Goal: Information Seeking & Learning: Learn about a topic

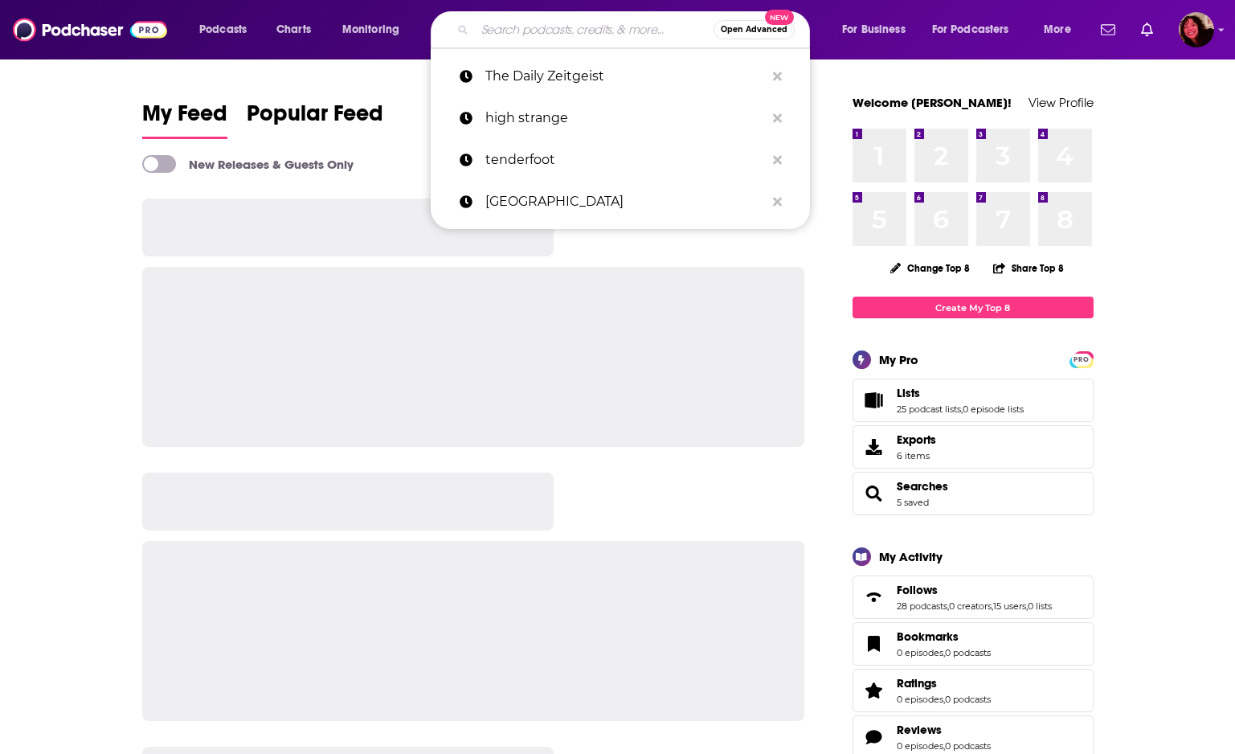
click at [514, 35] on input "Search podcasts, credits, & more..." at bounding box center [594, 30] width 239 height 26
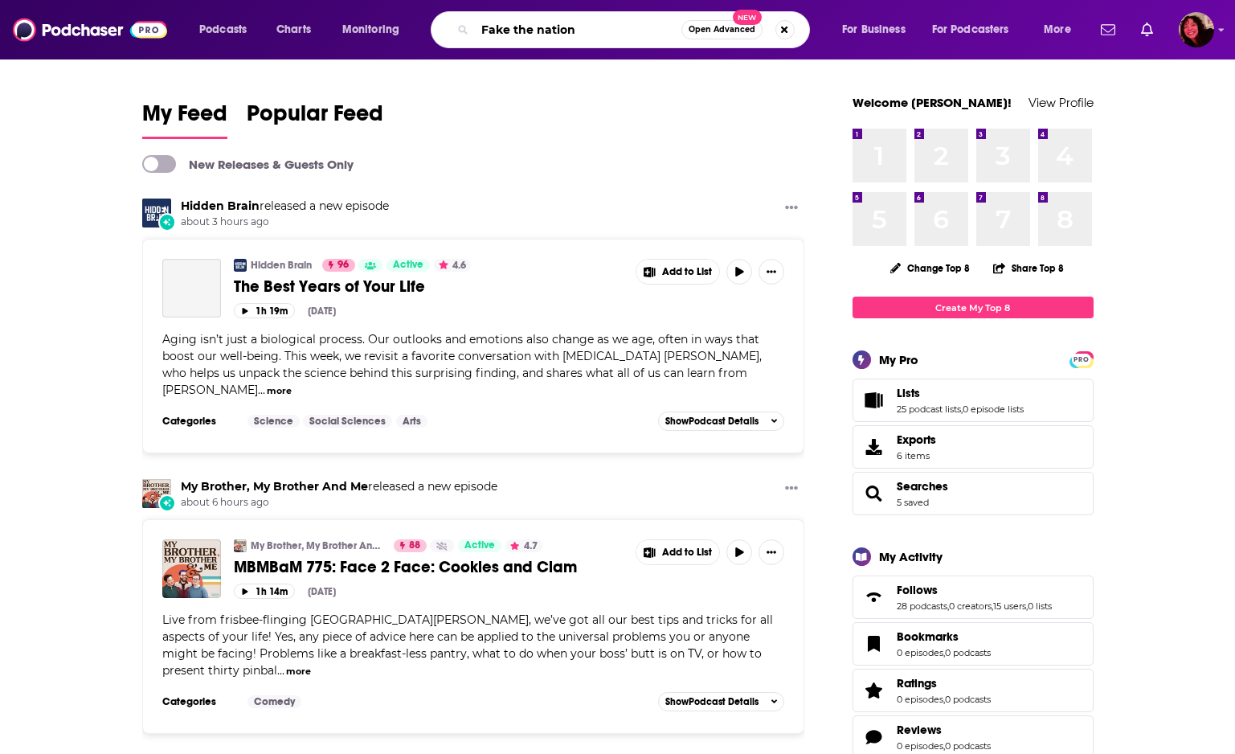
type input "Fake the nation"
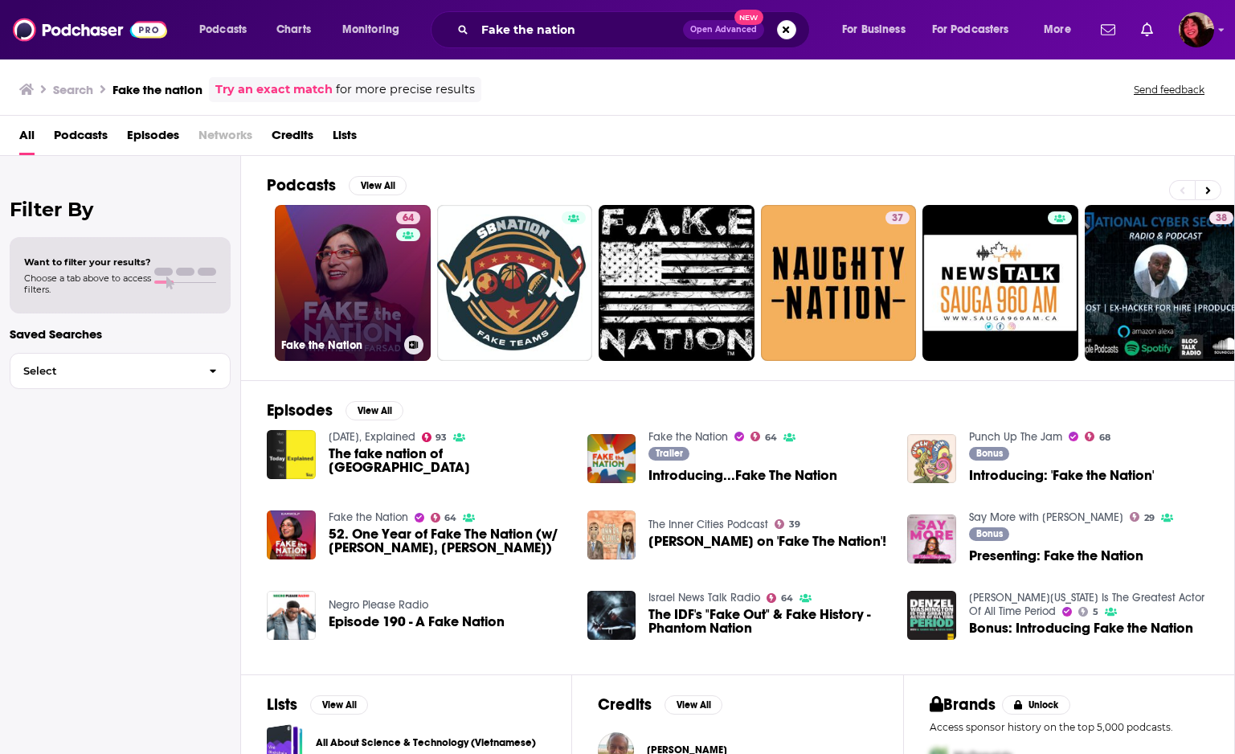
click at [355, 272] on link "64 Fake the Nation" at bounding box center [353, 283] width 156 height 156
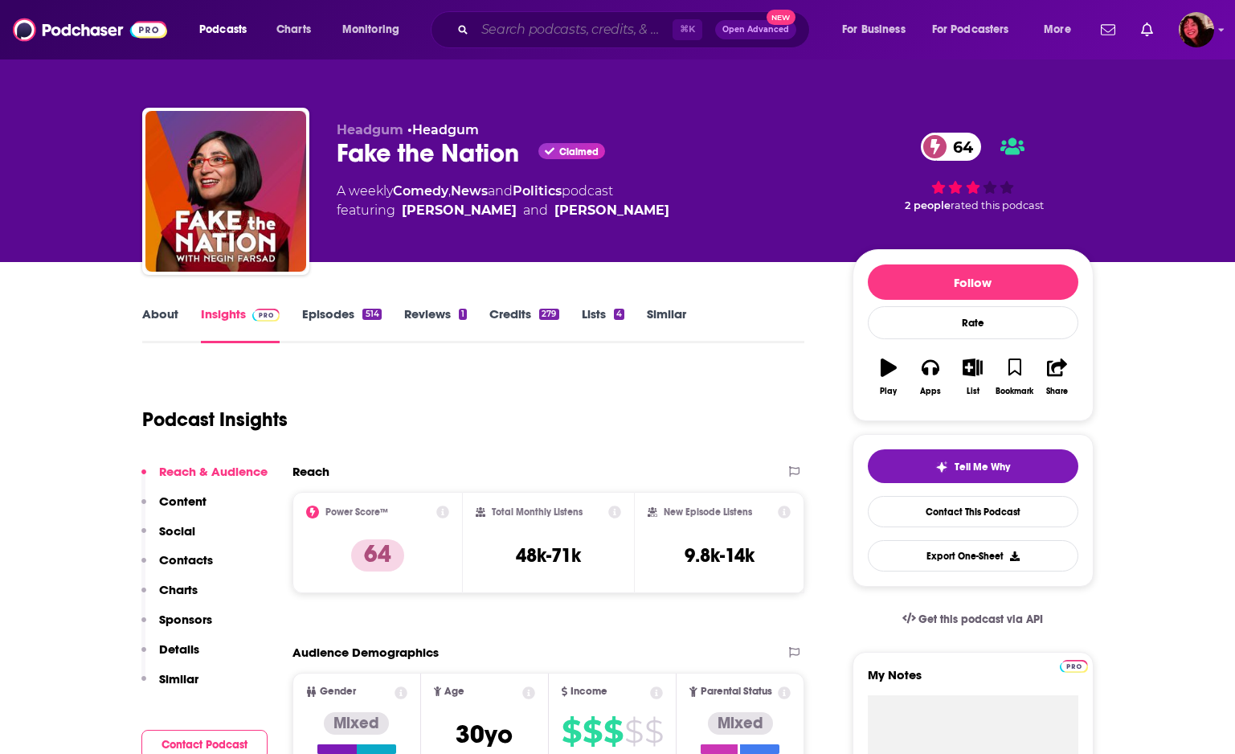
click at [569, 27] on input "Search podcasts, credits, & more..." at bounding box center [574, 30] width 198 height 26
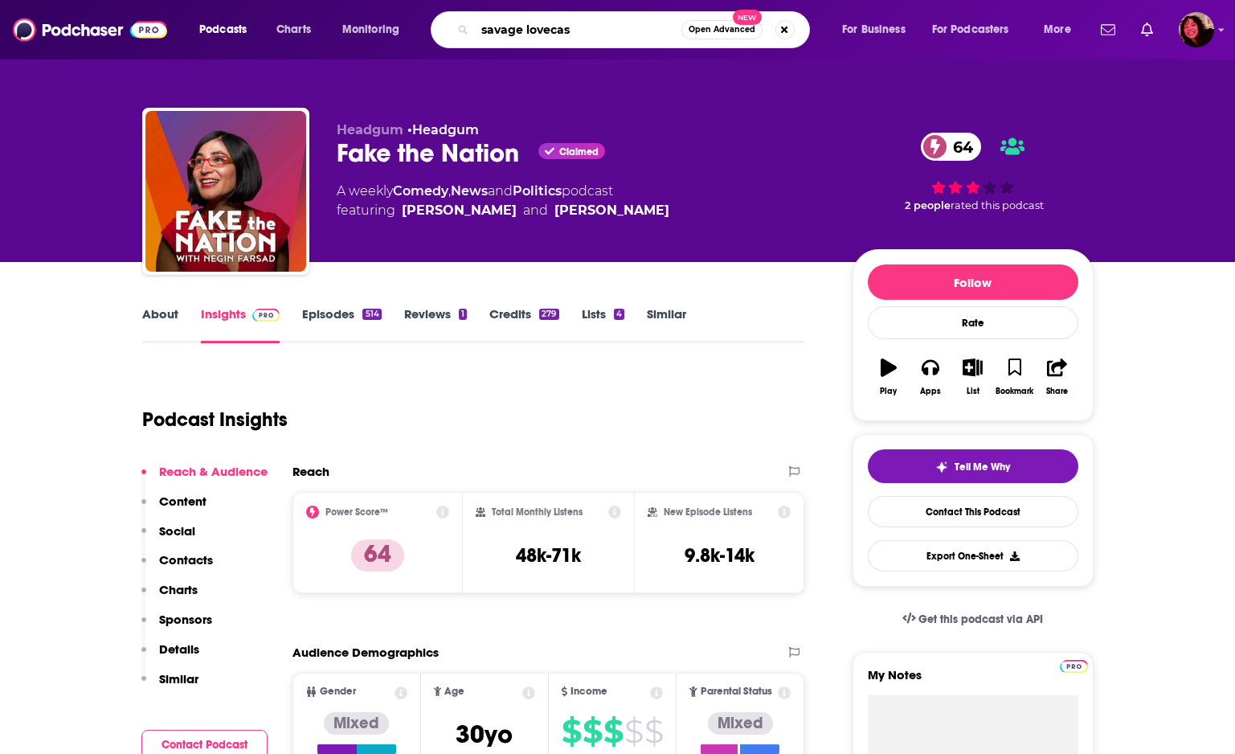
type input "savage lovecast"
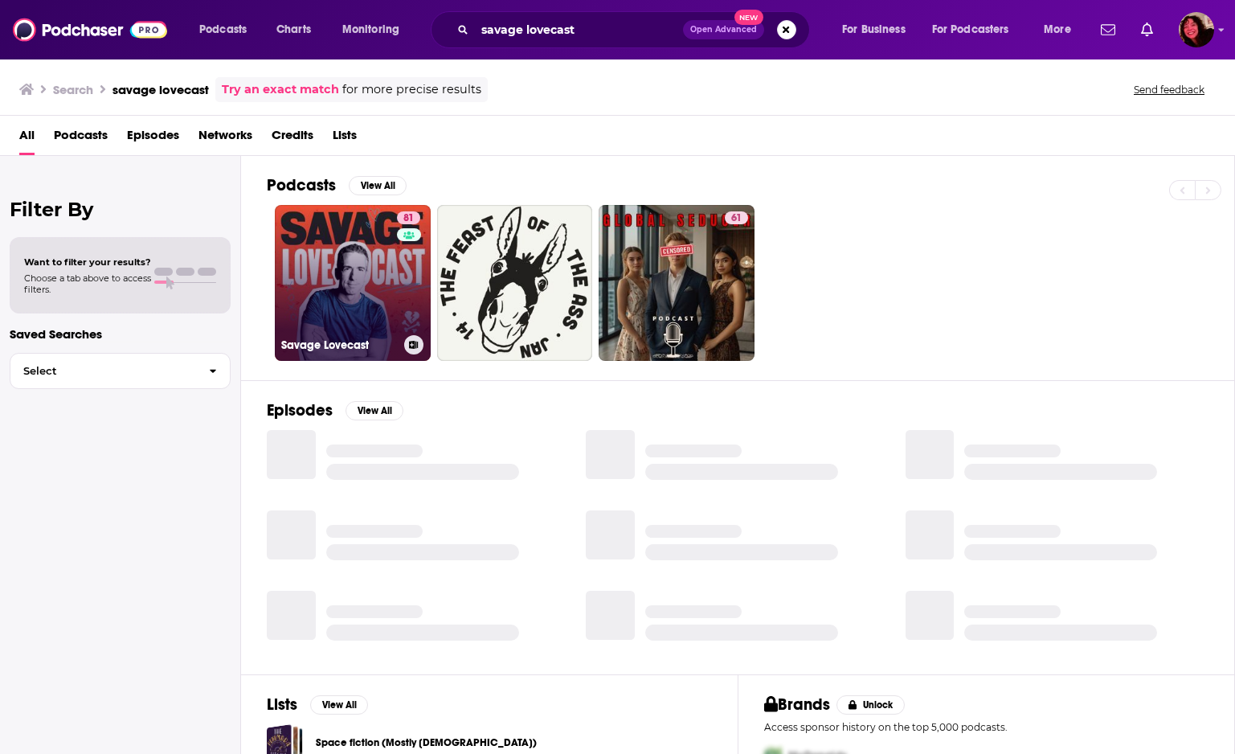
click at [350, 260] on link "81 Savage Lovecast" at bounding box center [353, 283] width 156 height 156
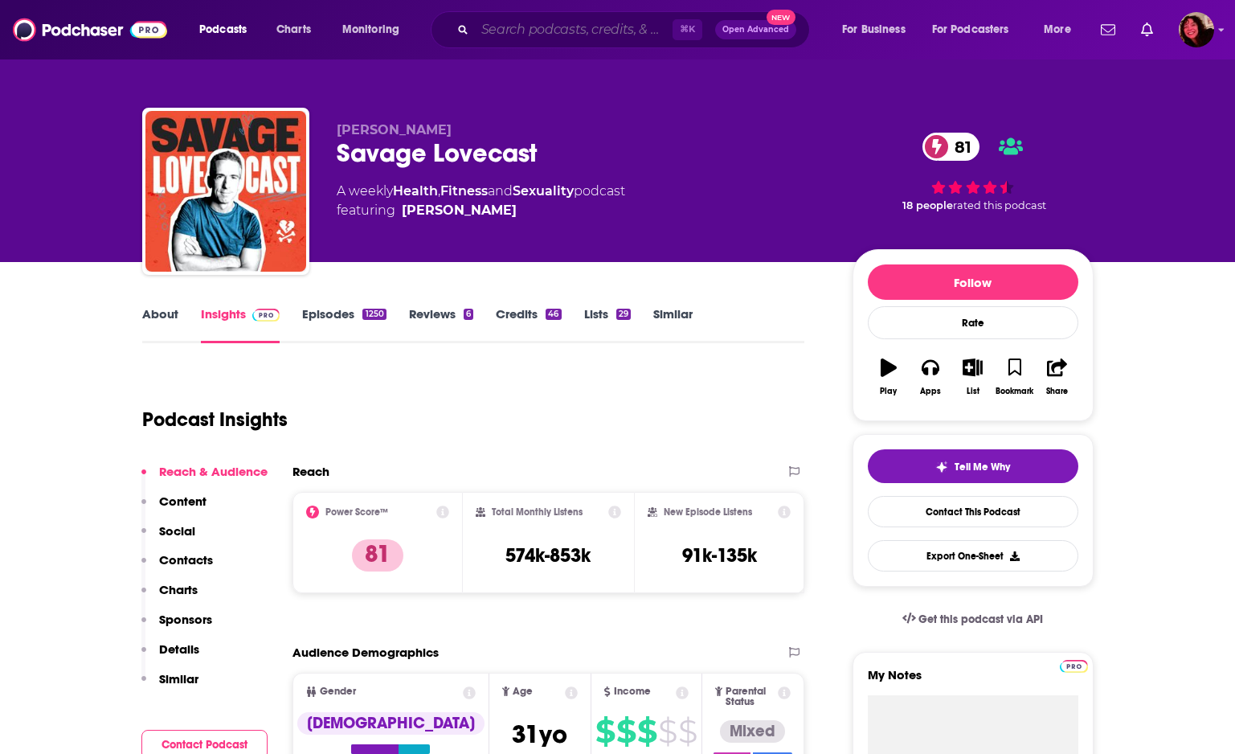
click at [516, 25] on input "Search podcasts, credits, & more..." at bounding box center [574, 30] width 198 height 26
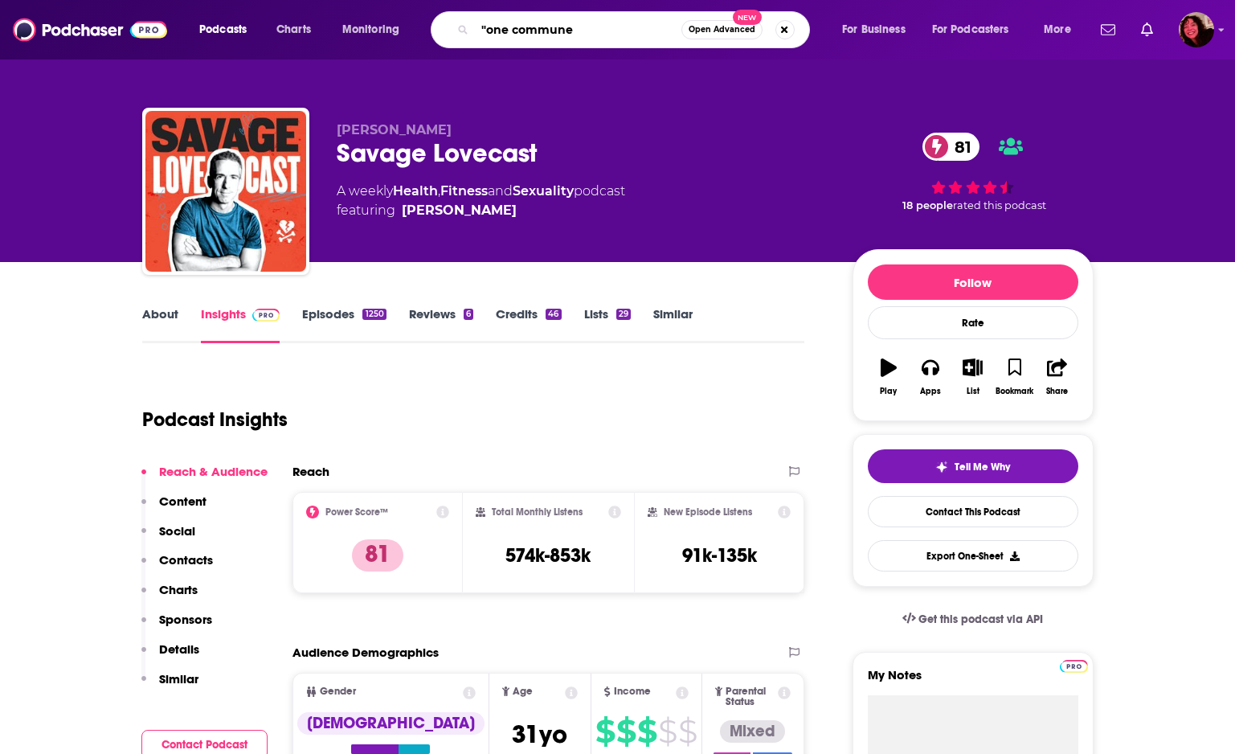
type input ""one commune""
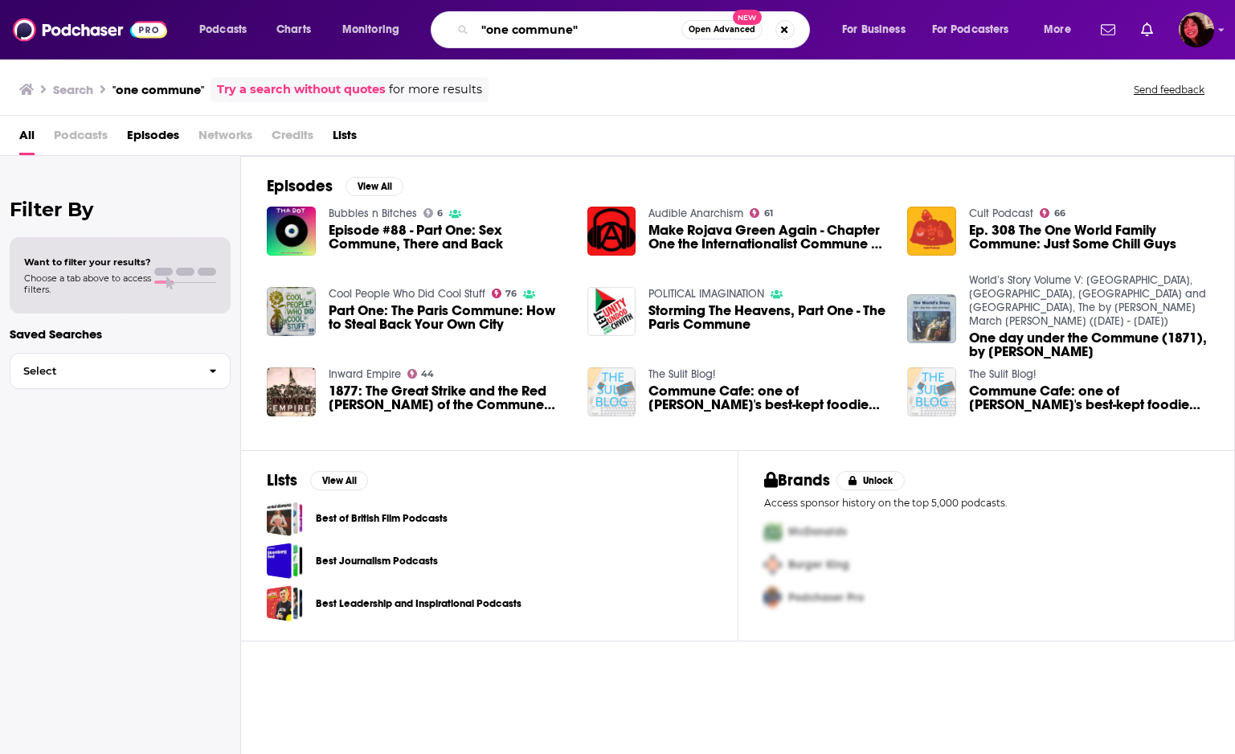
drag, startPoint x: 614, startPoint y: 31, endPoint x: 431, endPoint y: 23, distance: 183.4
click at [432, 23] on div ""one commune" Open Advanced New" at bounding box center [620, 29] width 379 height 37
type input "Commune"
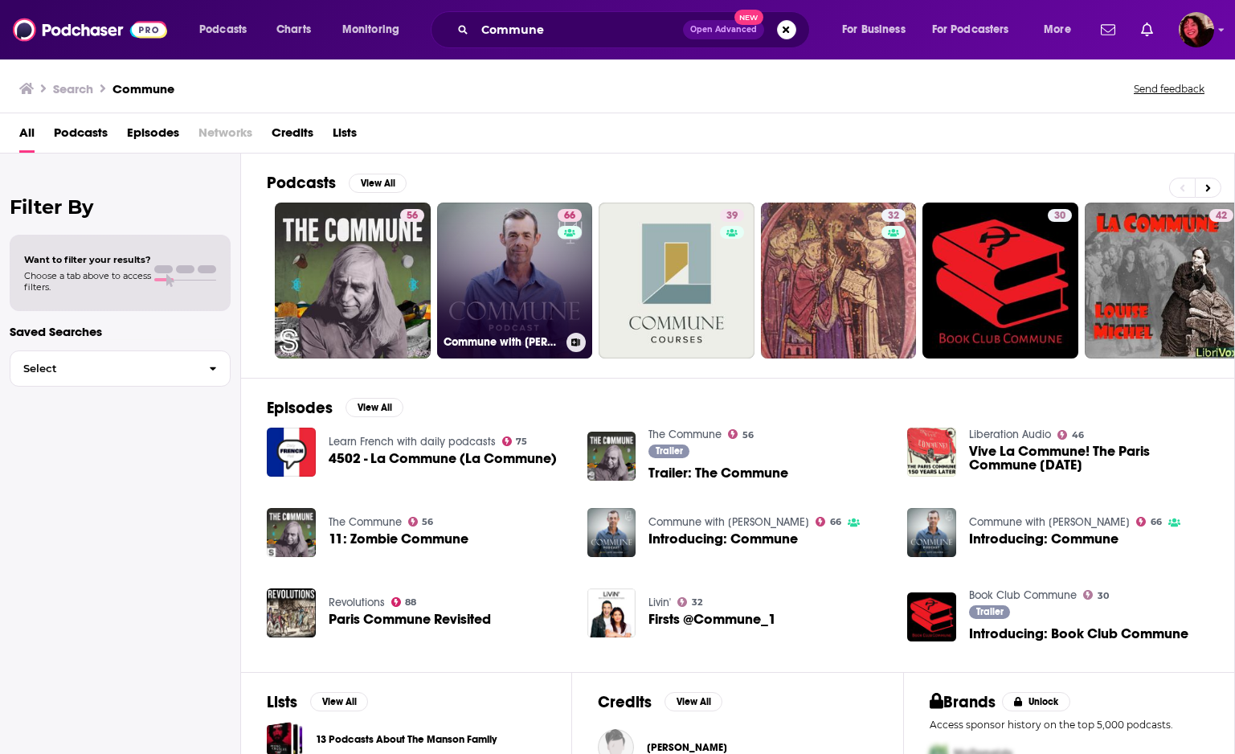
click at [498, 275] on link "66 Commune with [PERSON_NAME]" at bounding box center [515, 281] width 156 height 156
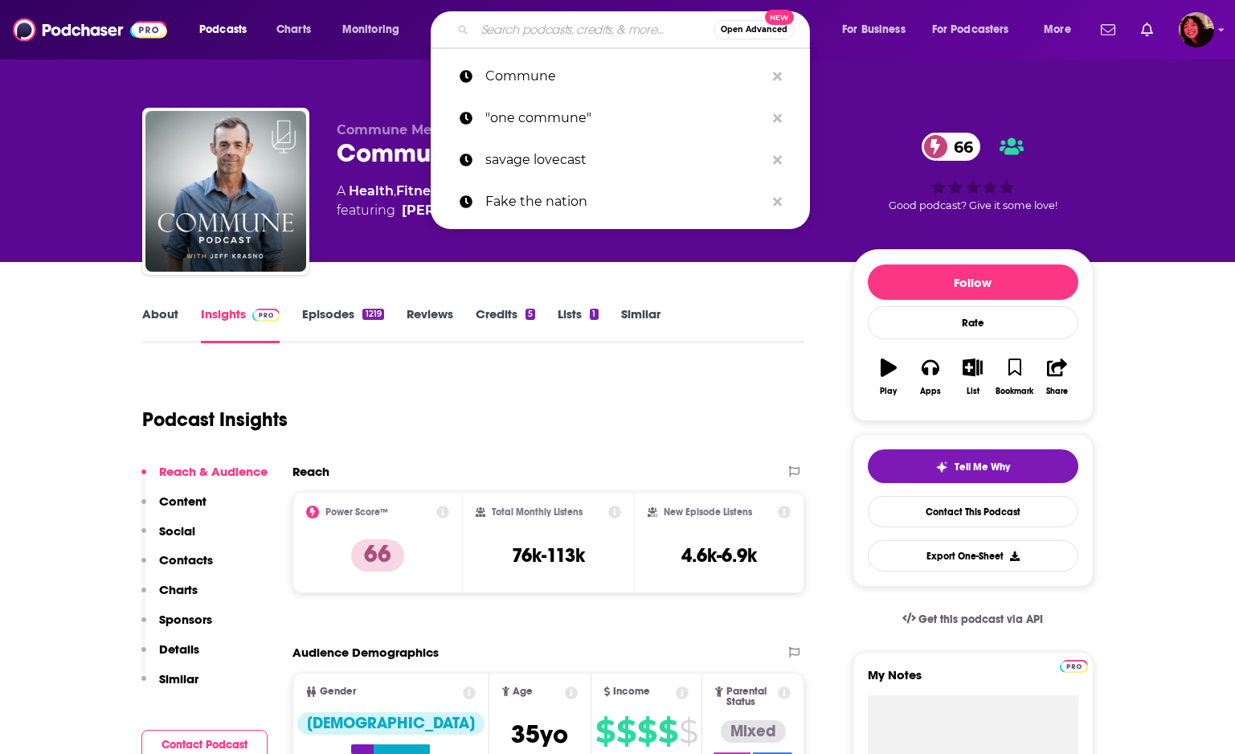
click at [534, 35] on input "Search podcasts, credits, & more..." at bounding box center [594, 30] width 239 height 26
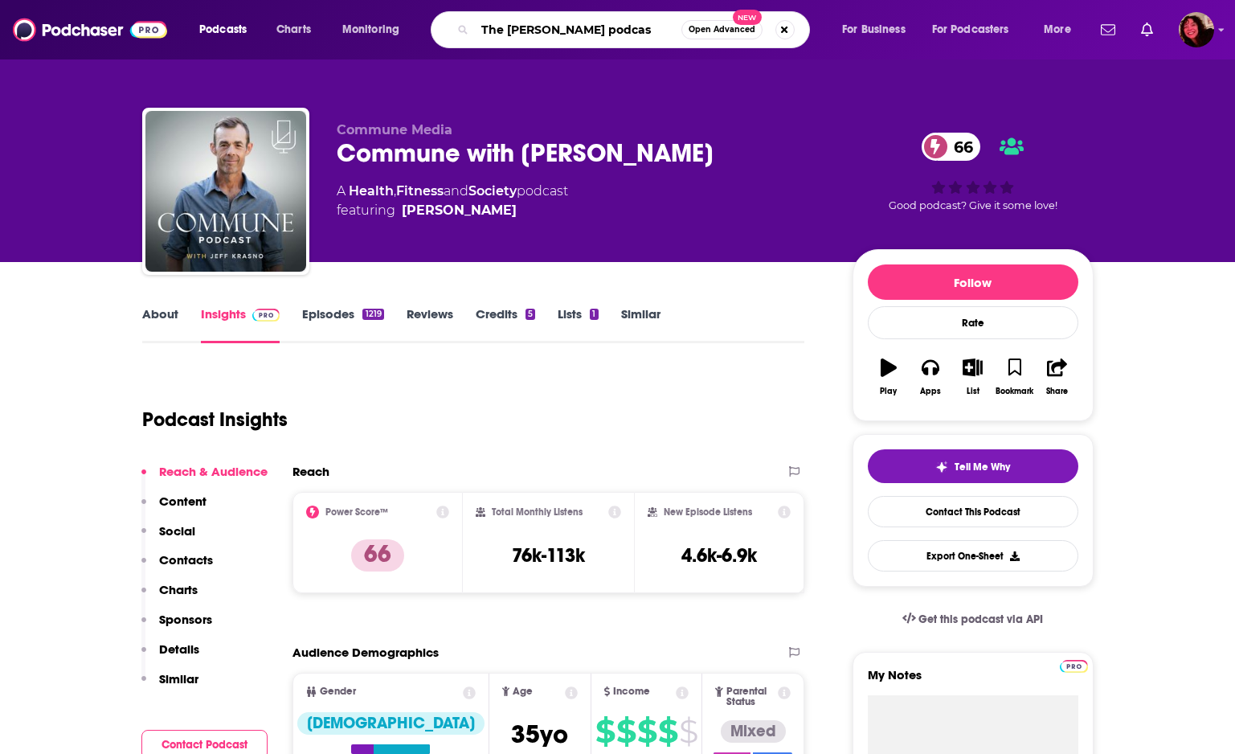
type input "The [PERSON_NAME] podcast"
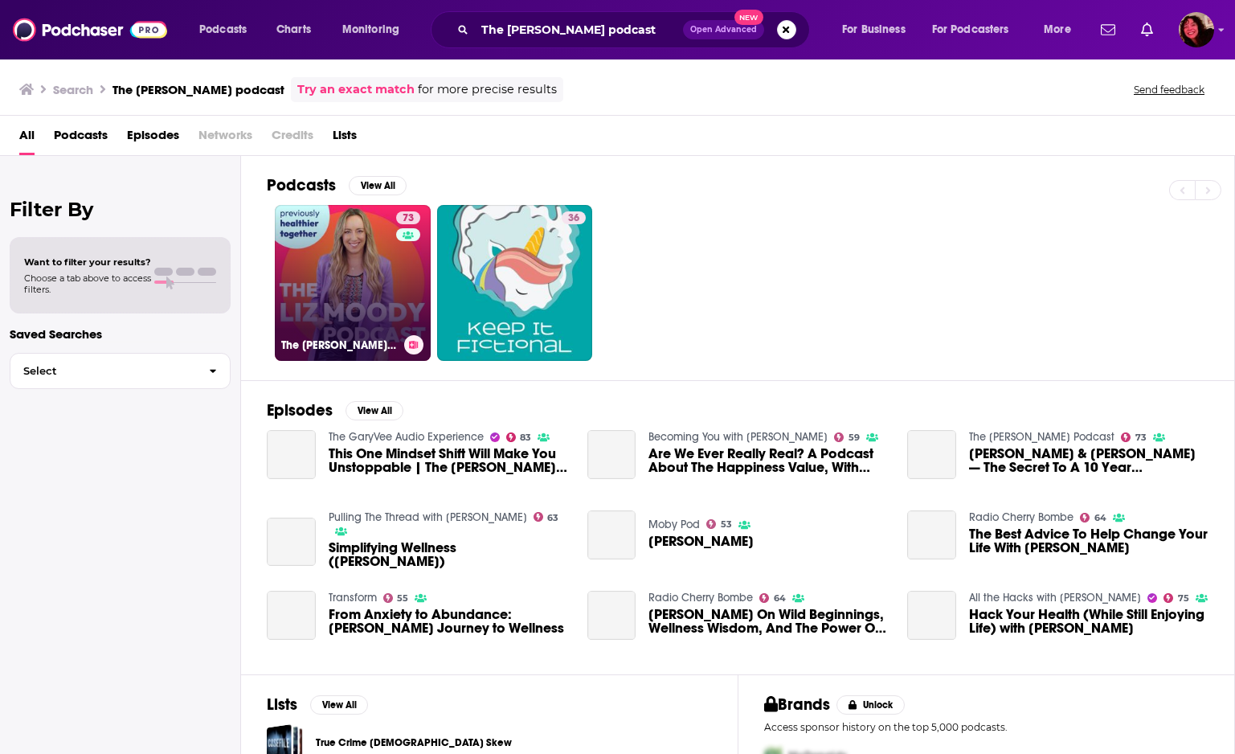
click at [368, 251] on link "73 The [PERSON_NAME] Podcast" at bounding box center [353, 283] width 156 height 156
